Goal: Task Accomplishment & Management: Manage account settings

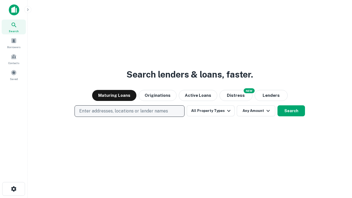
click at [129, 111] on p "Enter addresses, locations or lender names" at bounding box center [123, 111] width 89 height 7
type input "**********"
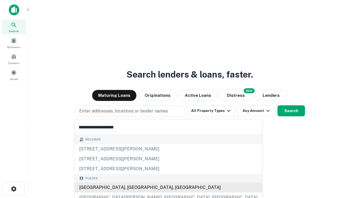
click at [132, 188] on div "Santa Monica, CA, USA" at bounding box center [168, 188] width 187 height 10
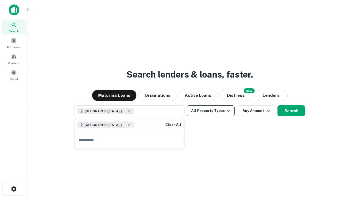
click at [211, 111] on button "All Property Types" at bounding box center [211, 110] width 48 height 11
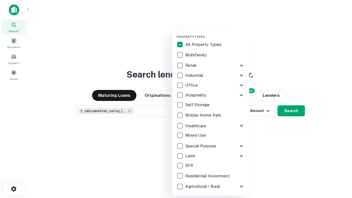
click at [215, 33] on button "button" at bounding box center [215, 33] width 77 height 0
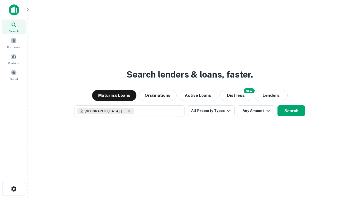
scroll to position [9, 0]
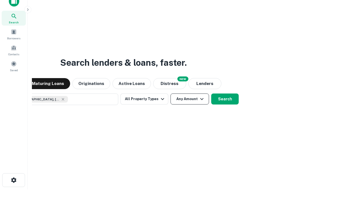
click at [171, 94] on button "Any Amount" at bounding box center [190, 99] width 39 height 11
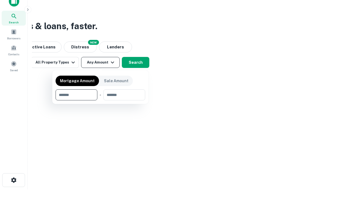
type input "*******"
click at [100, 100] on button "button" at bounding box center [101, 100] width 90 height 0
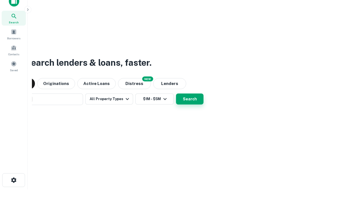
click at [176, 94] on button "Search" at bounding box center [190, 99] width 28 height 11
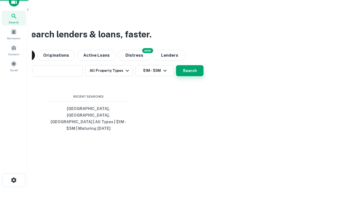
scroll to position [18, 156]
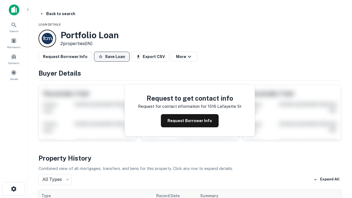
click at [112, 57] on button "Save Loan" at bounding box center [112, 57] width 36 height 10
click at [113, 57] on button "Loan Saved" at bounding box center [113, 57] width 38 height 10
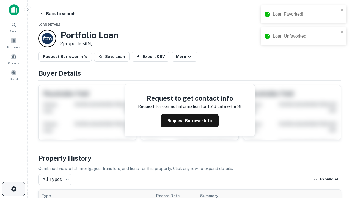
click at [13, 189] on icon "button" at bounding box center [13, 189] width 7 height 7
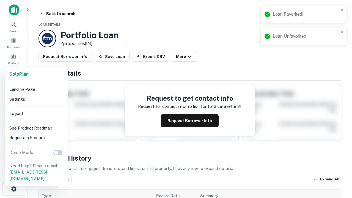
click at [36, 113] on li "Logout" at bounding box center [36, 114] width 59 height 10
